Goal: Task Accomplishment & Management: Manage account settings

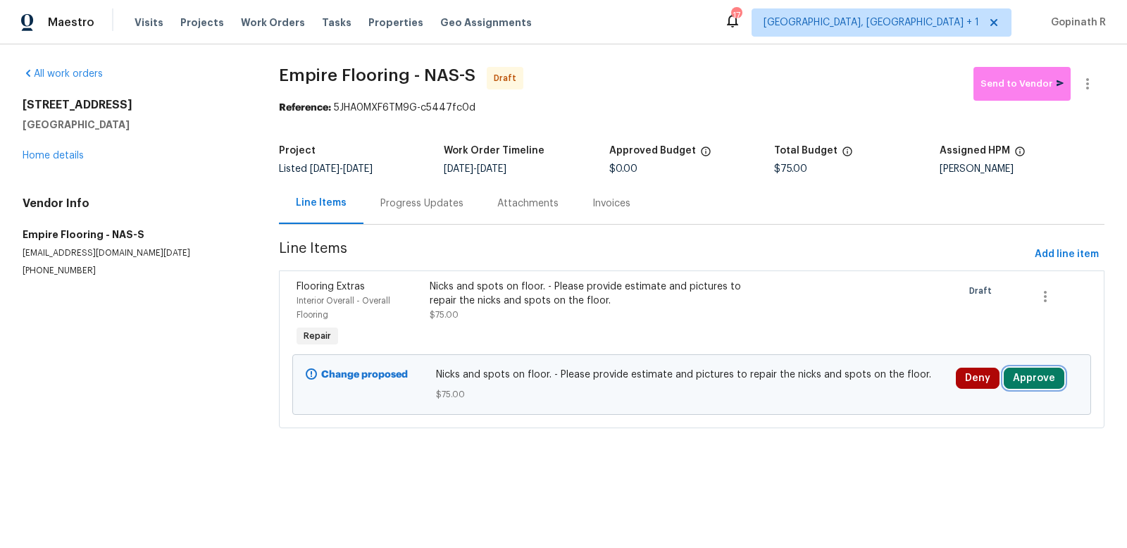
click at [1017, 378] on button "Approve" at bounding box center [1033, 378] width 61 height 21
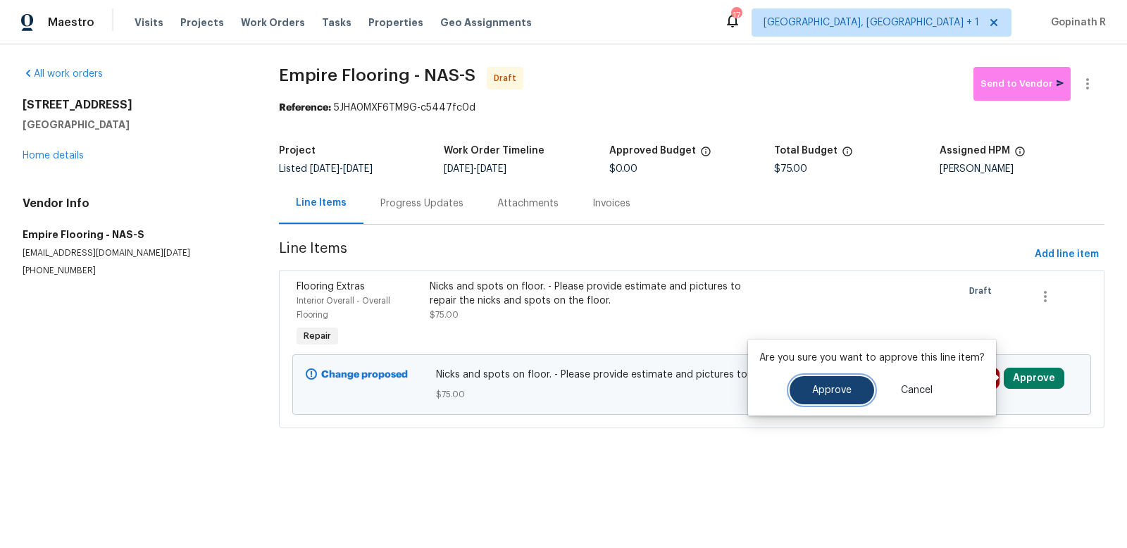
click at [821, 393] on span "Approve" at bounding box center [831, 390] width 39 height 11
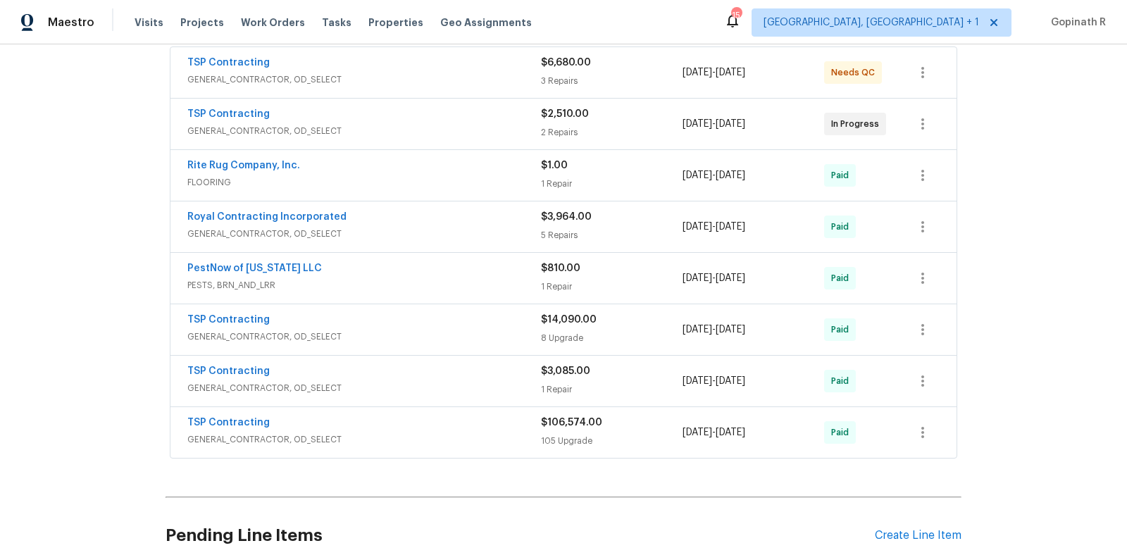
scroll to position [283, 0]
click at [620, 330] on div "8 Upgrade" at bounding box center [612, 337] width 142 height 14
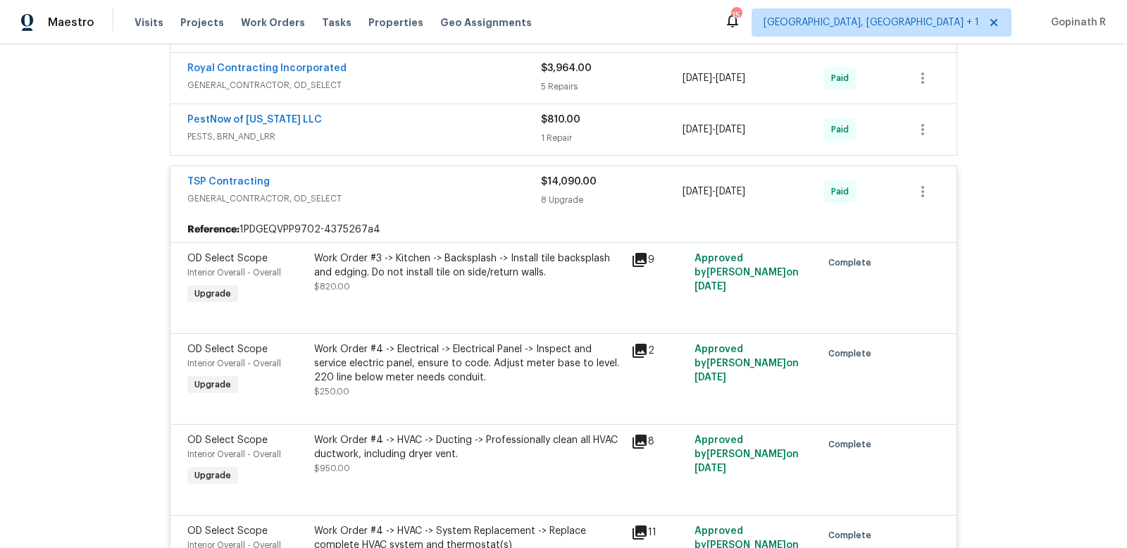
scroll to position [448, 0]
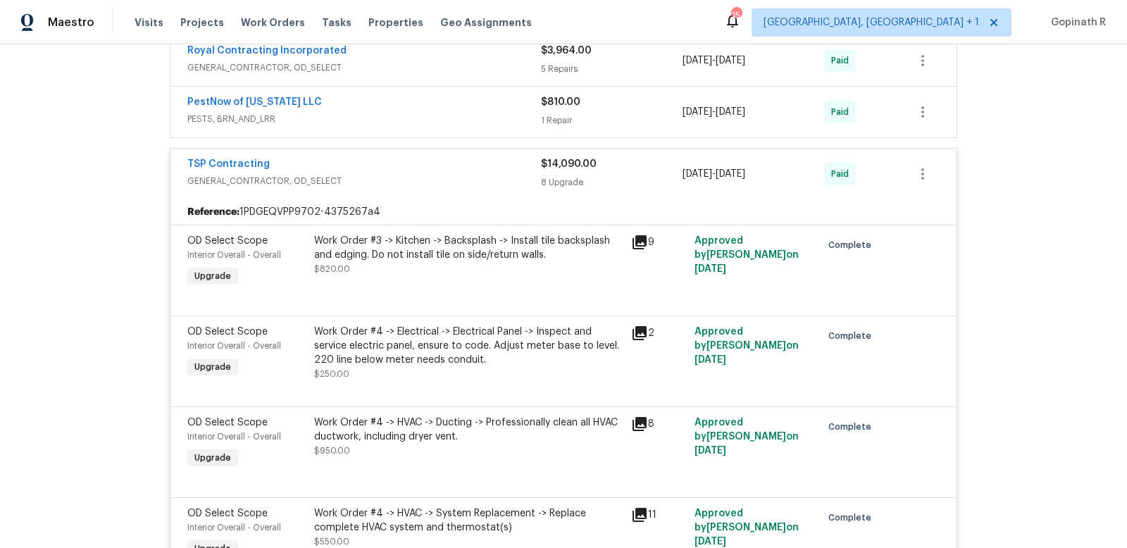
click at [488, 175] on div "TSP Contracting GENERAL_CONTRACTOR, OD_SELECT $14,090.00 8 Upgrade [DATE] - [DA…" at bounding box center [563, 174] width 786 height 51
click at [427, 157] on div "TSP Contracting" at bounding box center [364, 165] width 354 height 17
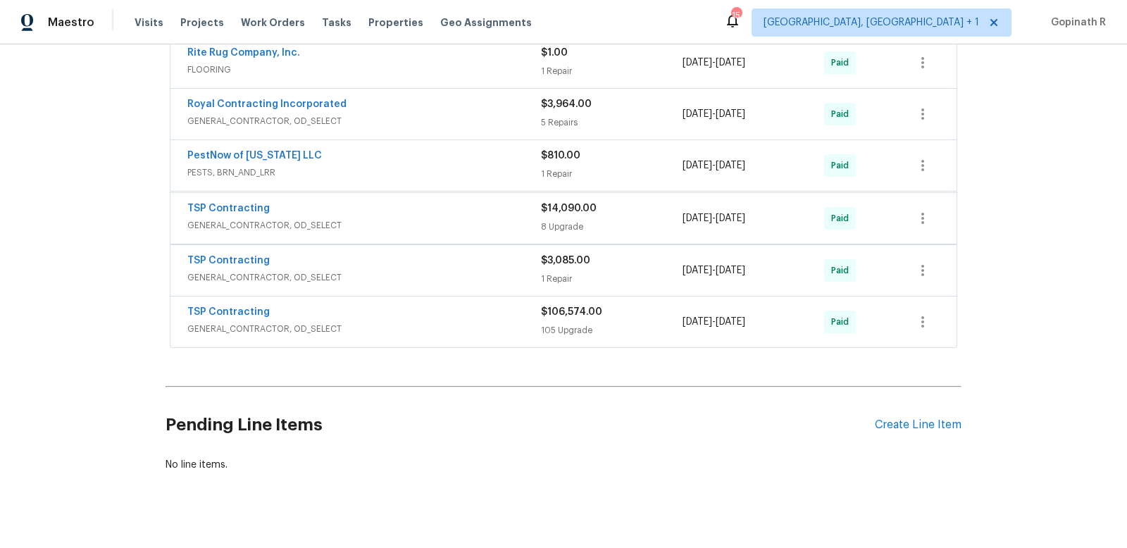
scroll to position [392, 0]
click at [438, 305] on div "TSP Contracting" at bounding box center [364, 313] width 354 height 17
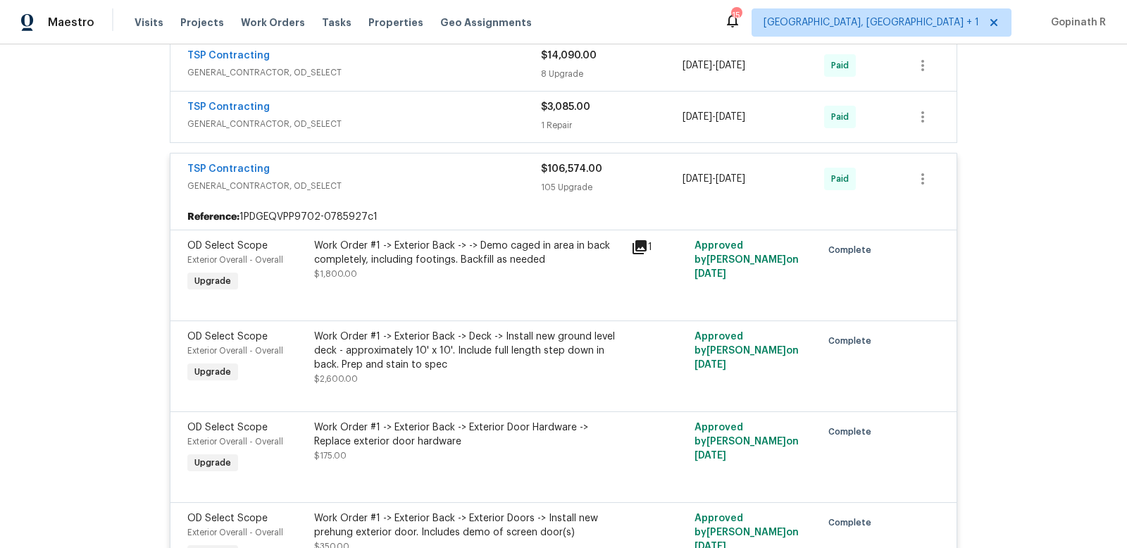
scroll to position [535, 0]
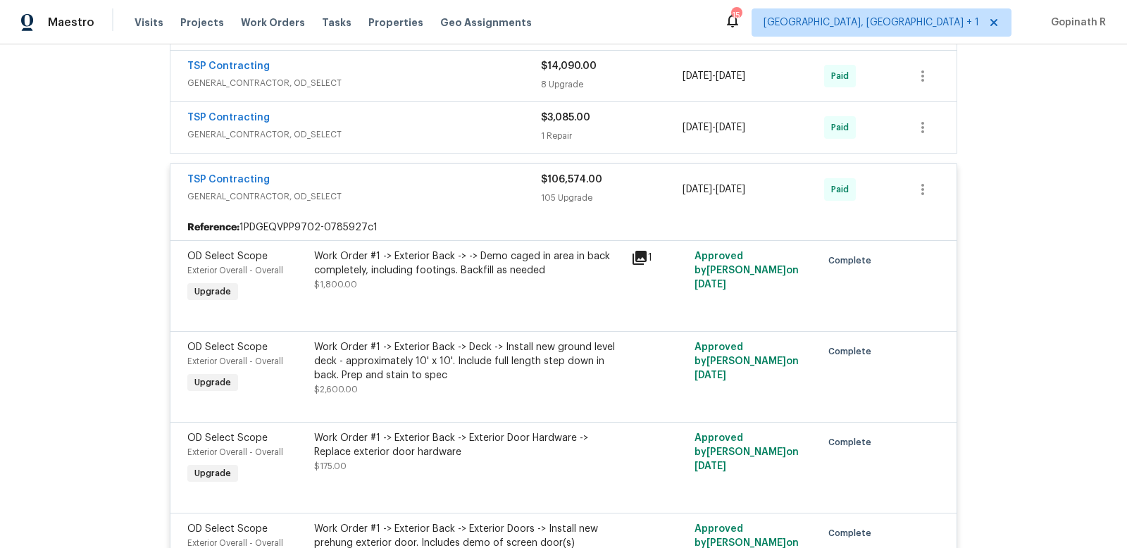
click at [418, 173] on div "TSP Contracting" at bounding box center [364, 181] width 354 height 17
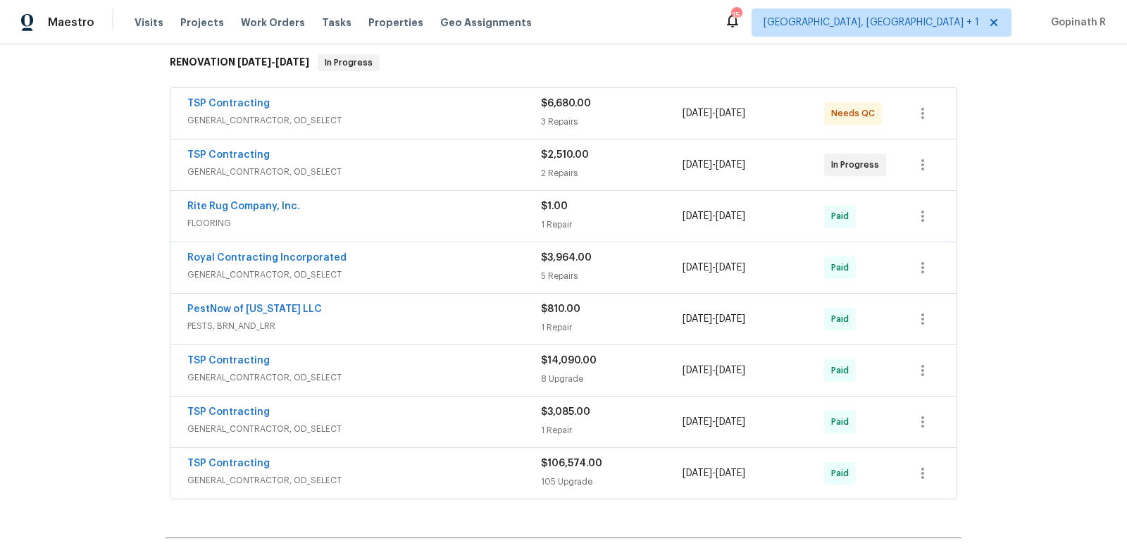
scroll to position [242, 0]
click at [620, 97] on div "$6,680.00 3 Repairs" at bounding box center [612, 113] width 142 height 34
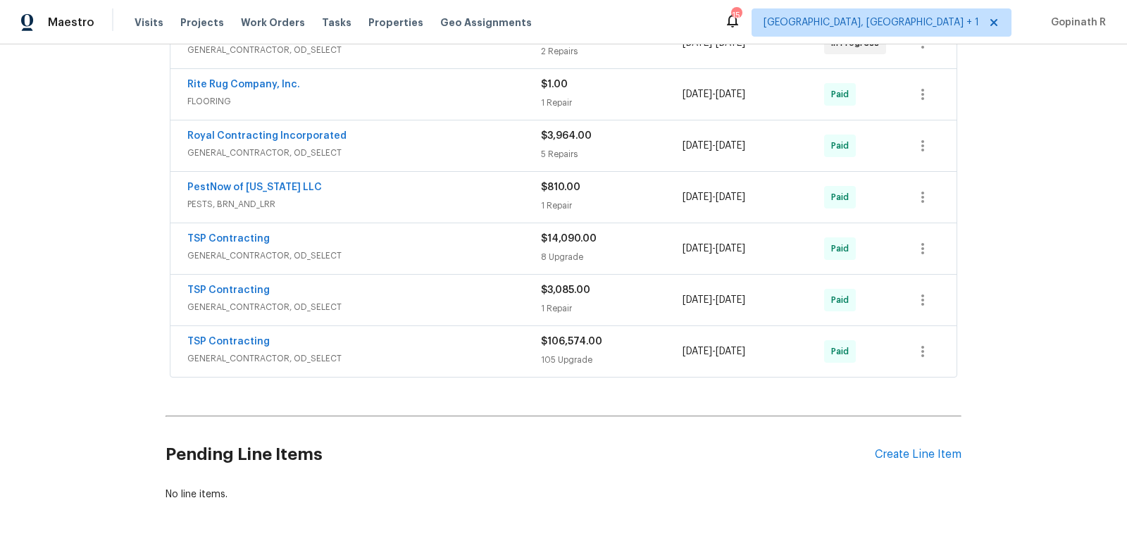
scroll to position [795, 0]
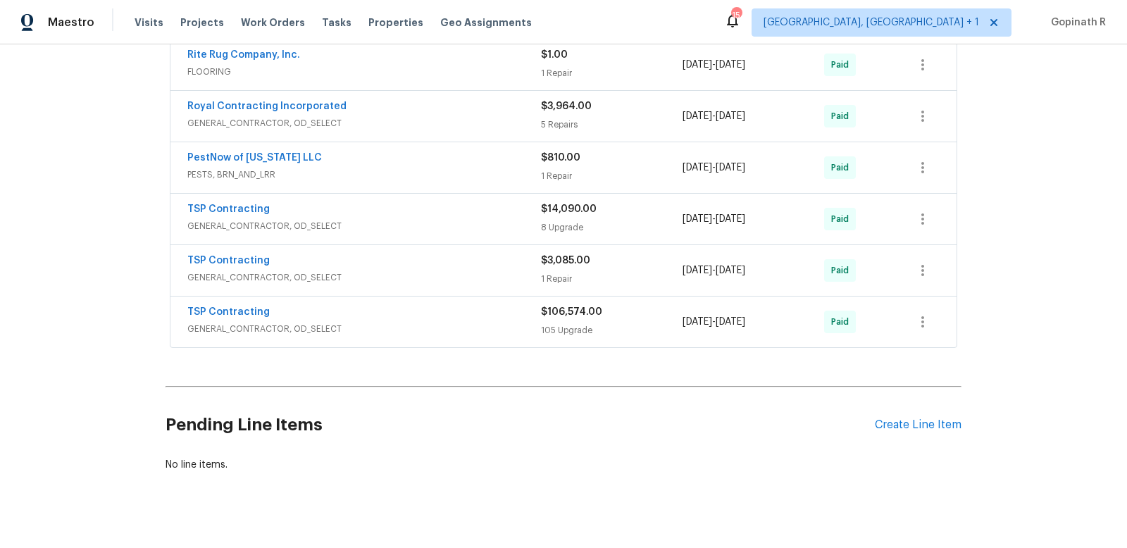
click at [440, 202] on div "TSP Contracting" at bounding box center [364, 210] width 354 height 17
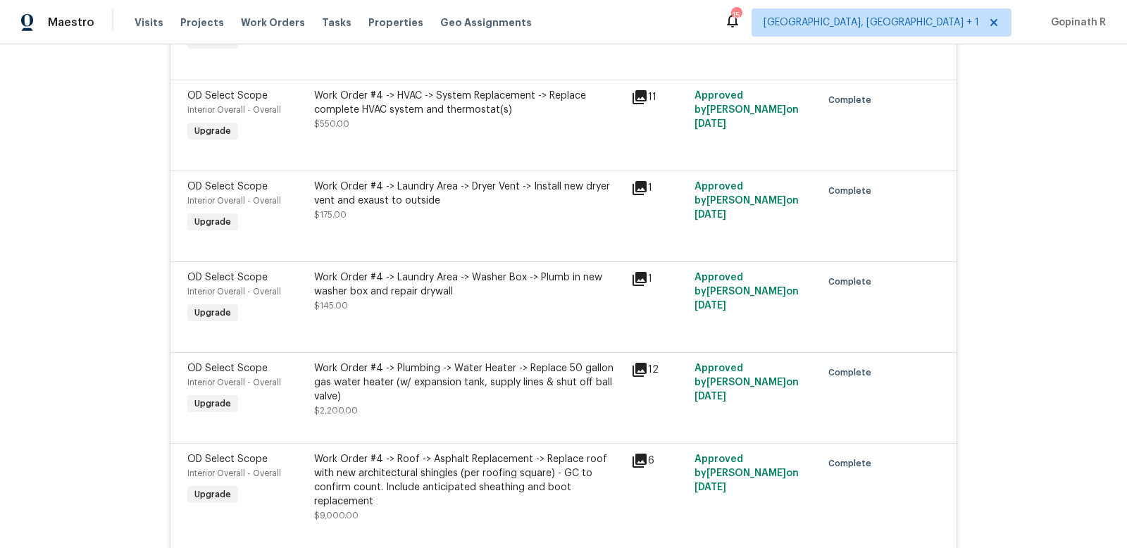
scroll to position [1282, 0]
